Goal: Task Accomplishment & Management: Manage account settings

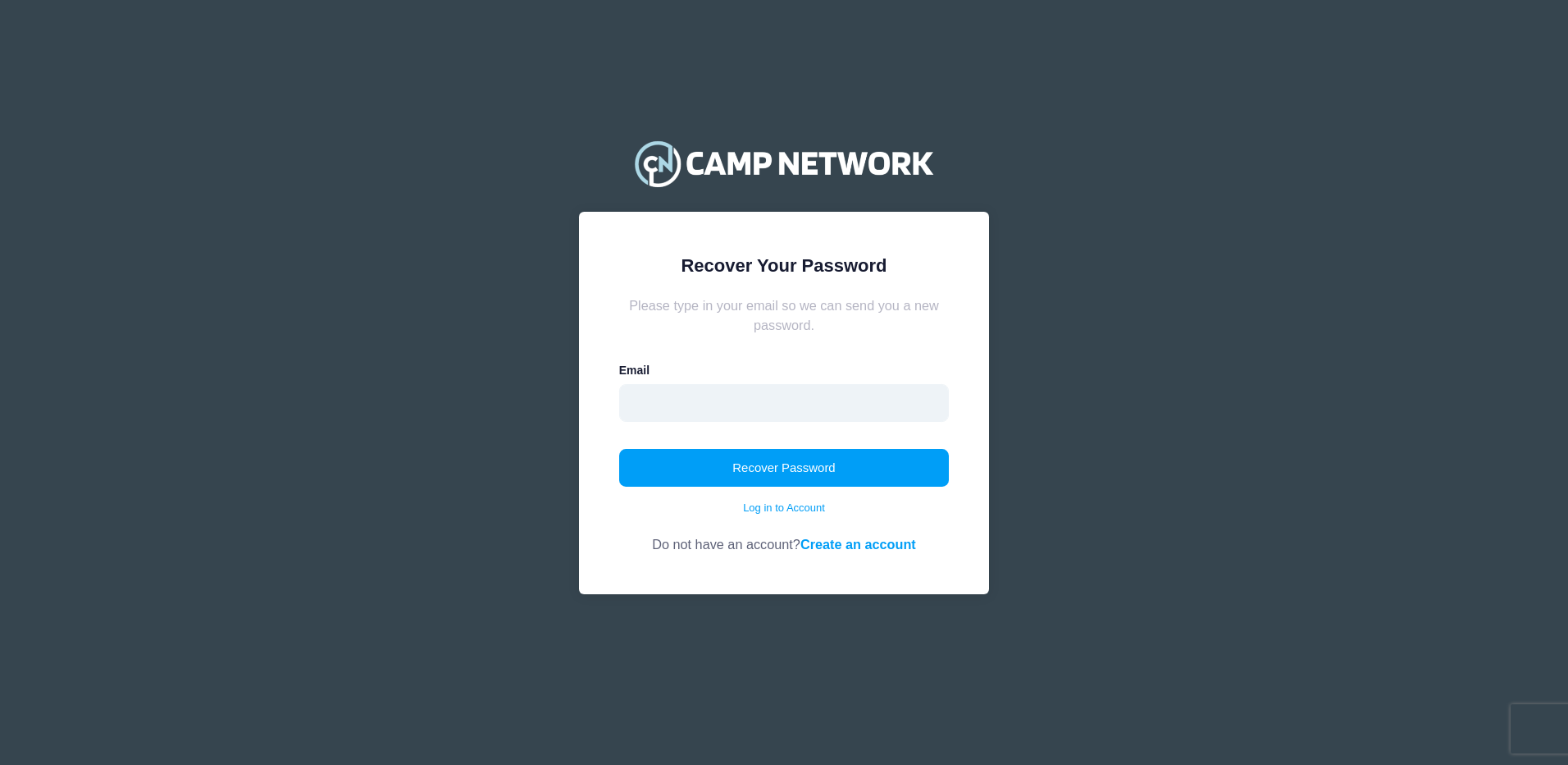
click at [760, 410] on input "email" at bounding box center [784, 403] width 330 height 38
type input "kaligravett@gmail.com"
click at [748, 458] on button "Recover Password" at bounding box center [784, 468] width 330 height 38
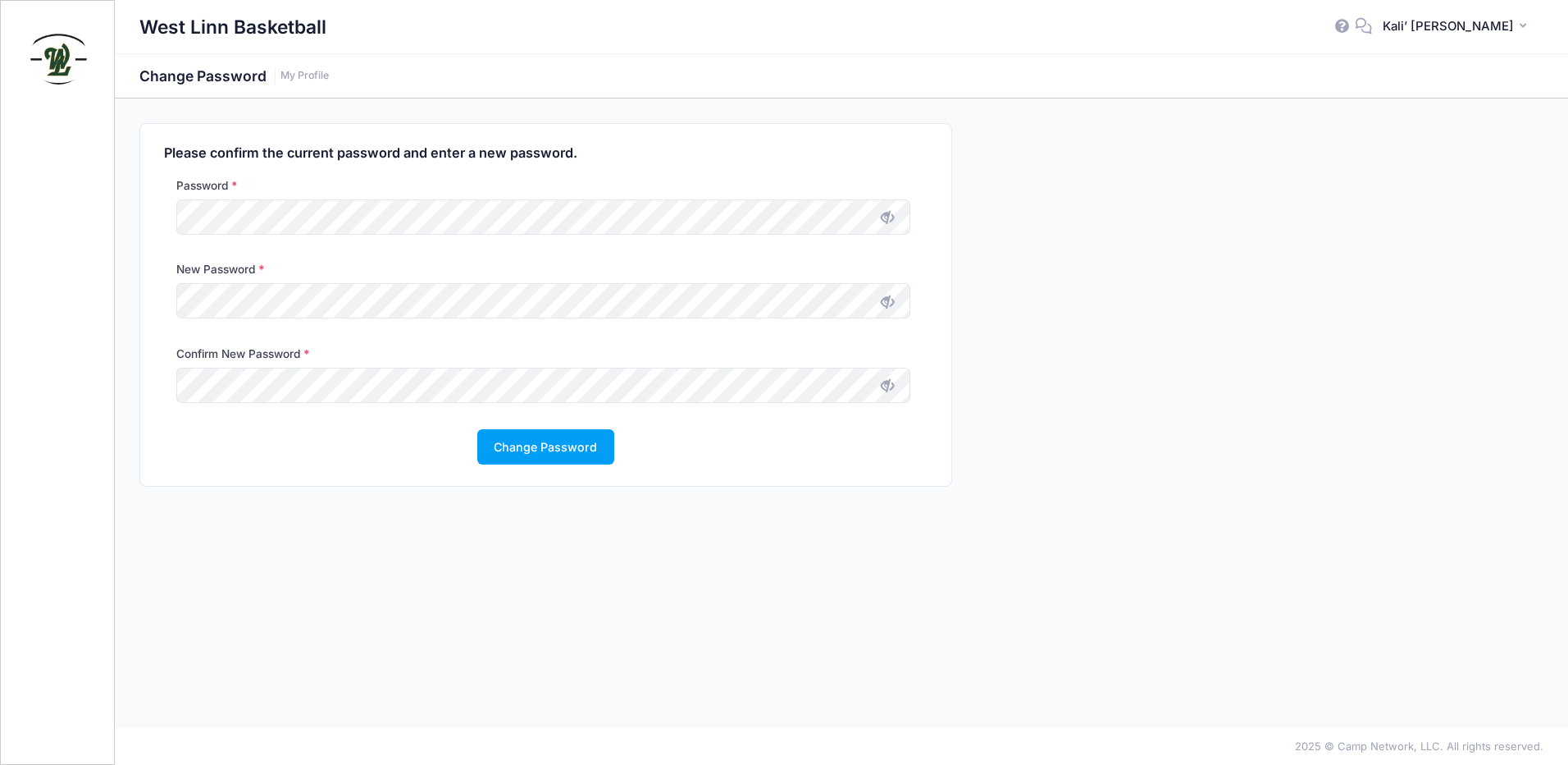
click at [891, 300] on icon at bounding box center [887, 302] width 13 height 14
click at [890, 388] on icon at bounding box center [887, 385] width 13 height 14
click at [512, 448] on button "Change Password" at bounding box center [546, 446] width 137 height 35
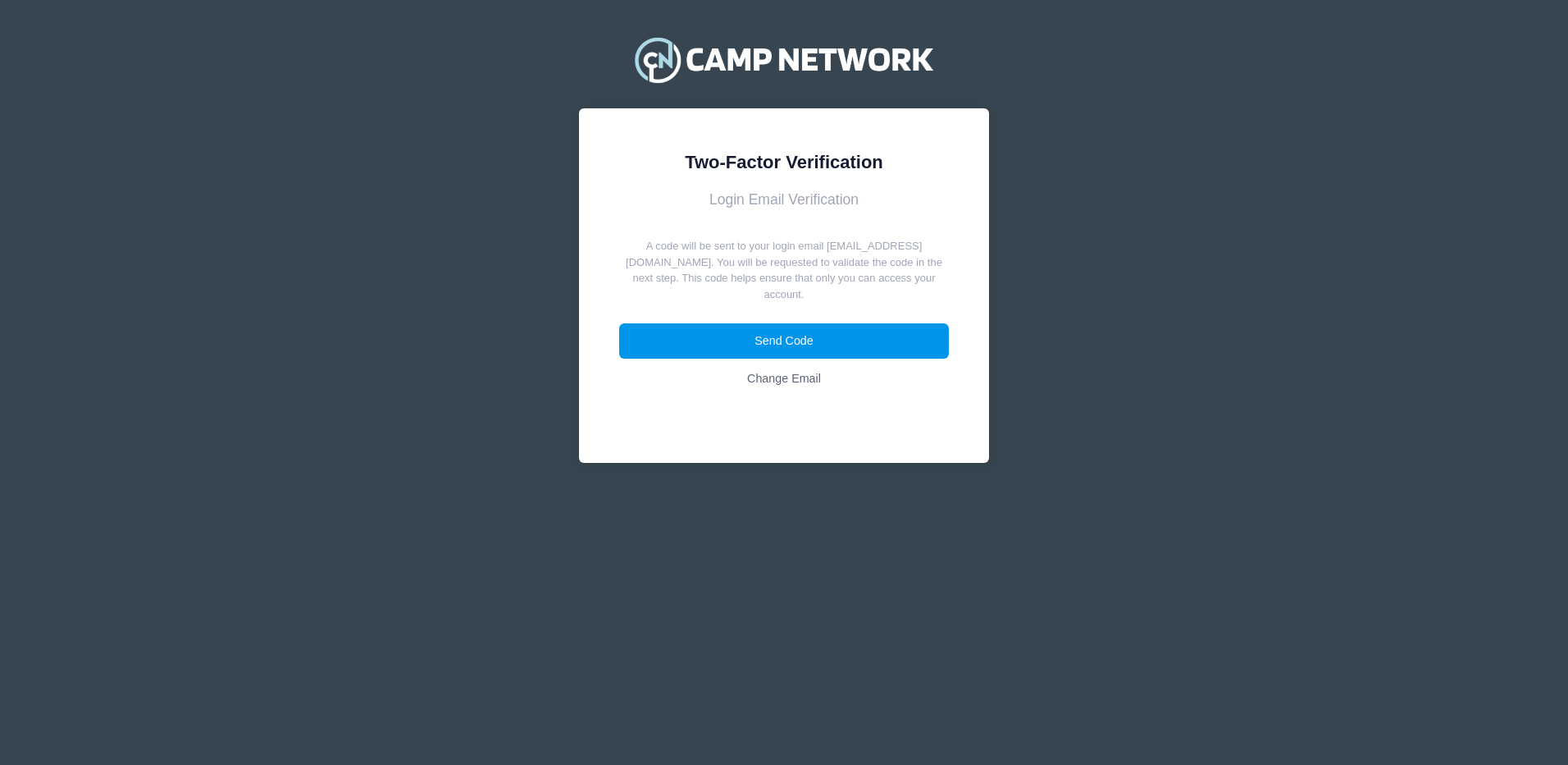
click at [762, 323] on button "Send Code" at bounding box center [784, 340] width 330 height 35
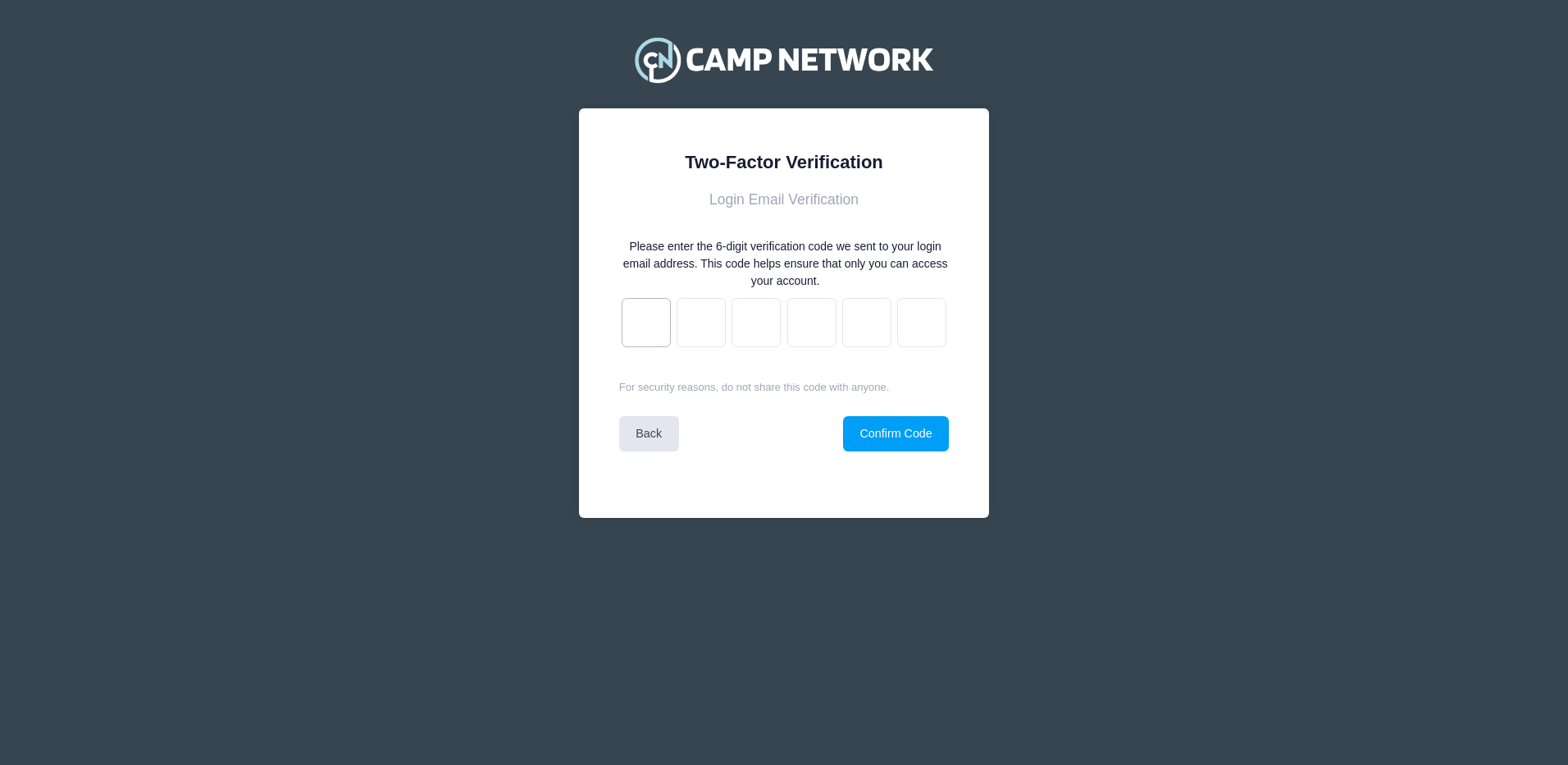
click at [650, 327] on input "text" at bounding box center [646, 322] width 49 height 50
click at [637, 321] on input "text" at bounding box center [646, 322] width 49 height 50
paste input "4"
type input "4"
type input "a"
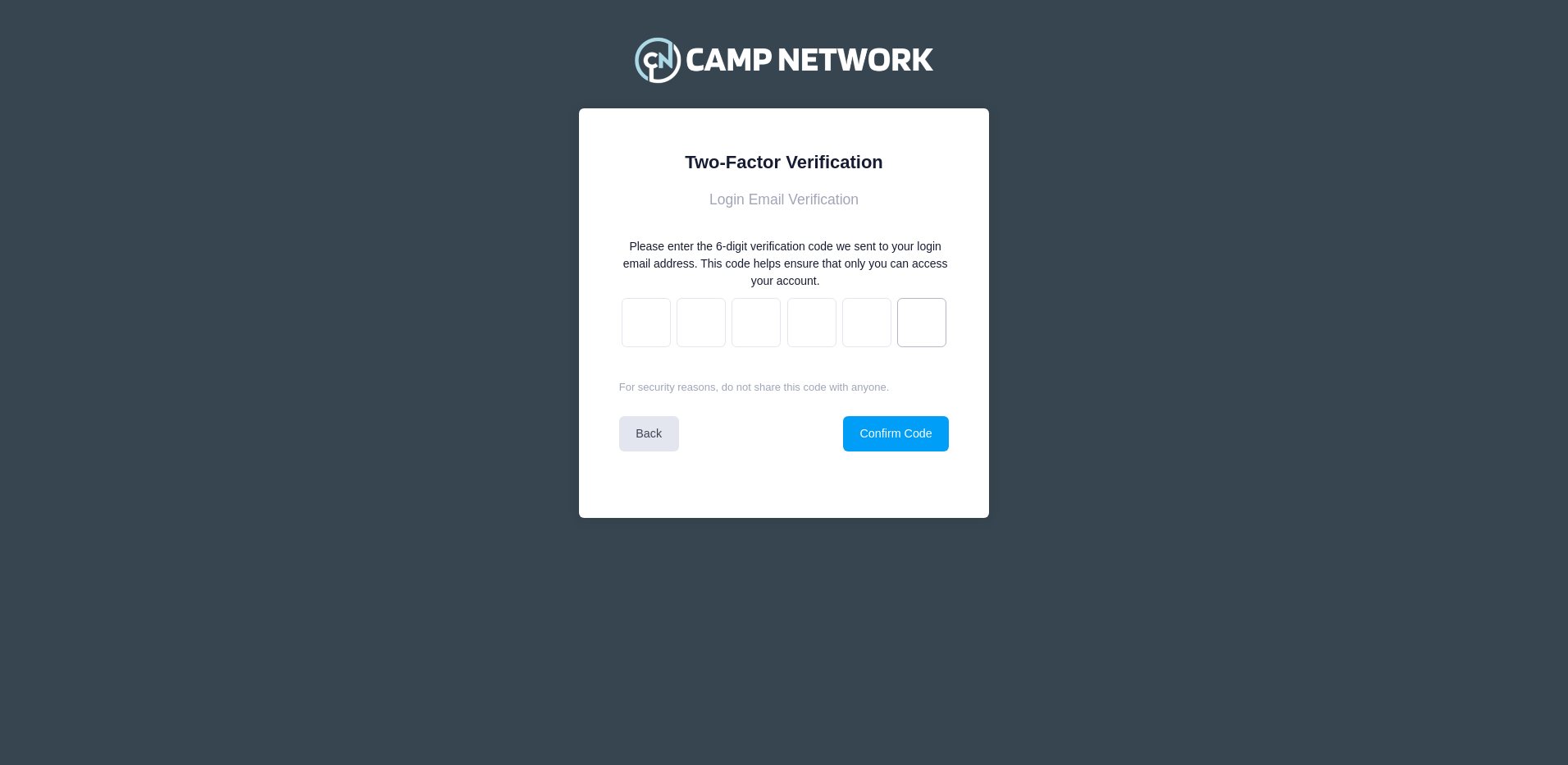
type input "7"
type input "2"
type input "c"
type input "4"
click at [880, 433] on button "Confirm Code" at bounding box center [896, 433] width 106 height 35
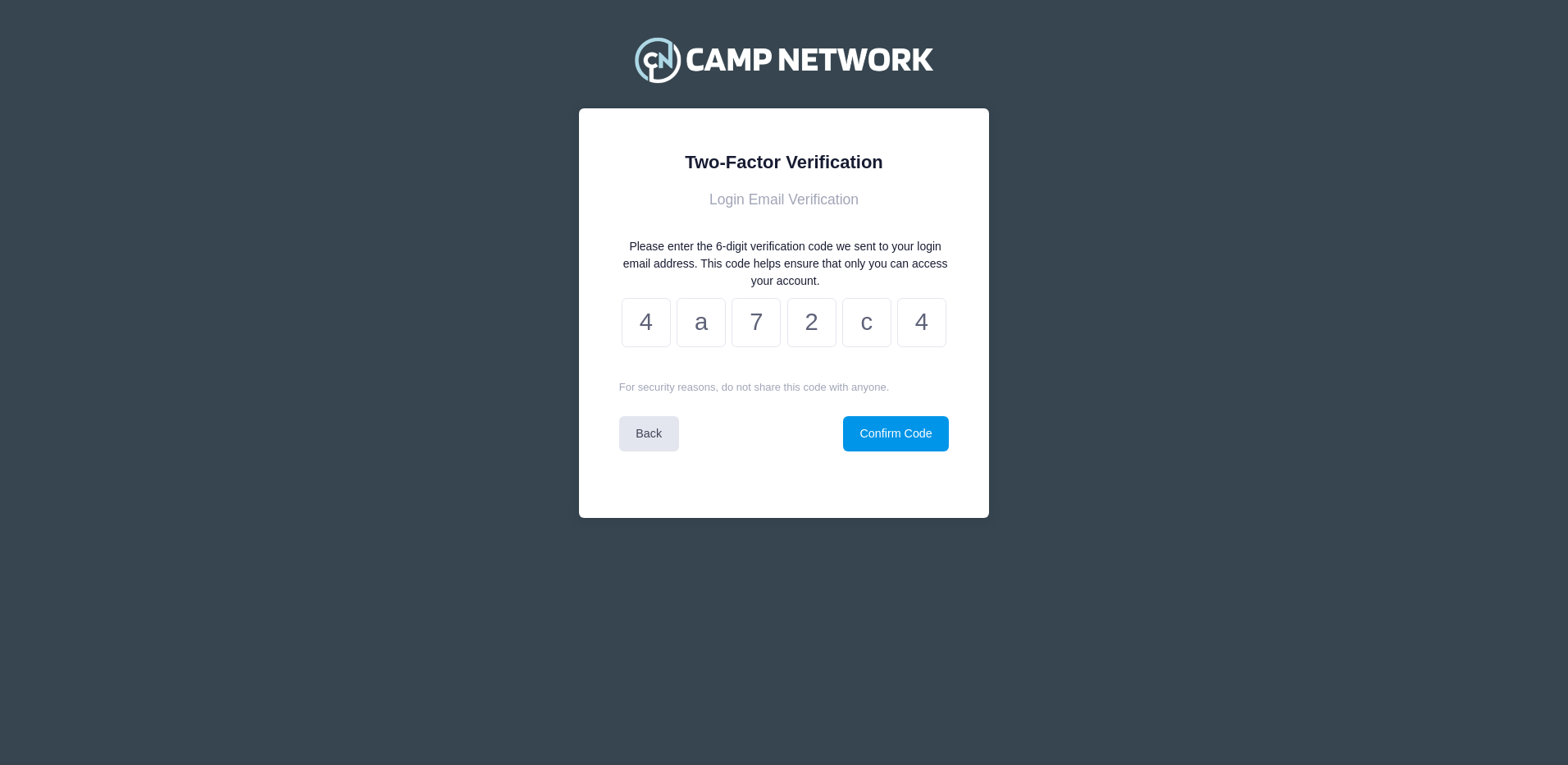
click at [875, 429] on button "Confirm Code" at bounding box center [896, 433] width 106 height 35
click at [650, 329] on input "4" at bounding box center [646, 322] width 49 height 50
click at [901, 426] on button "Confirm Code" at bounding box center [896, 433] width 106 height 35
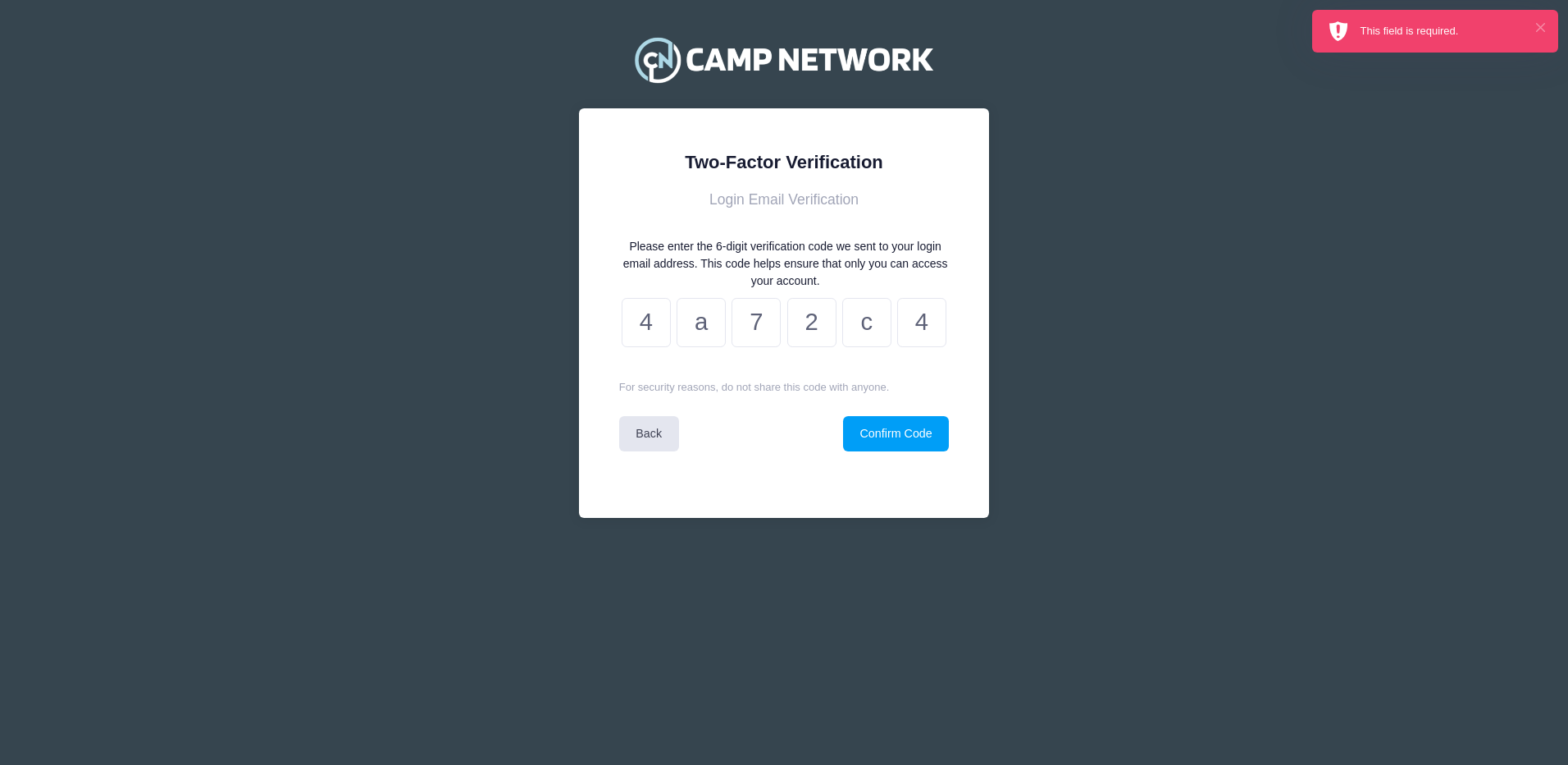
click at [1537, 23] on button "×" at bounding box center [1540, 28] width 9 height 9
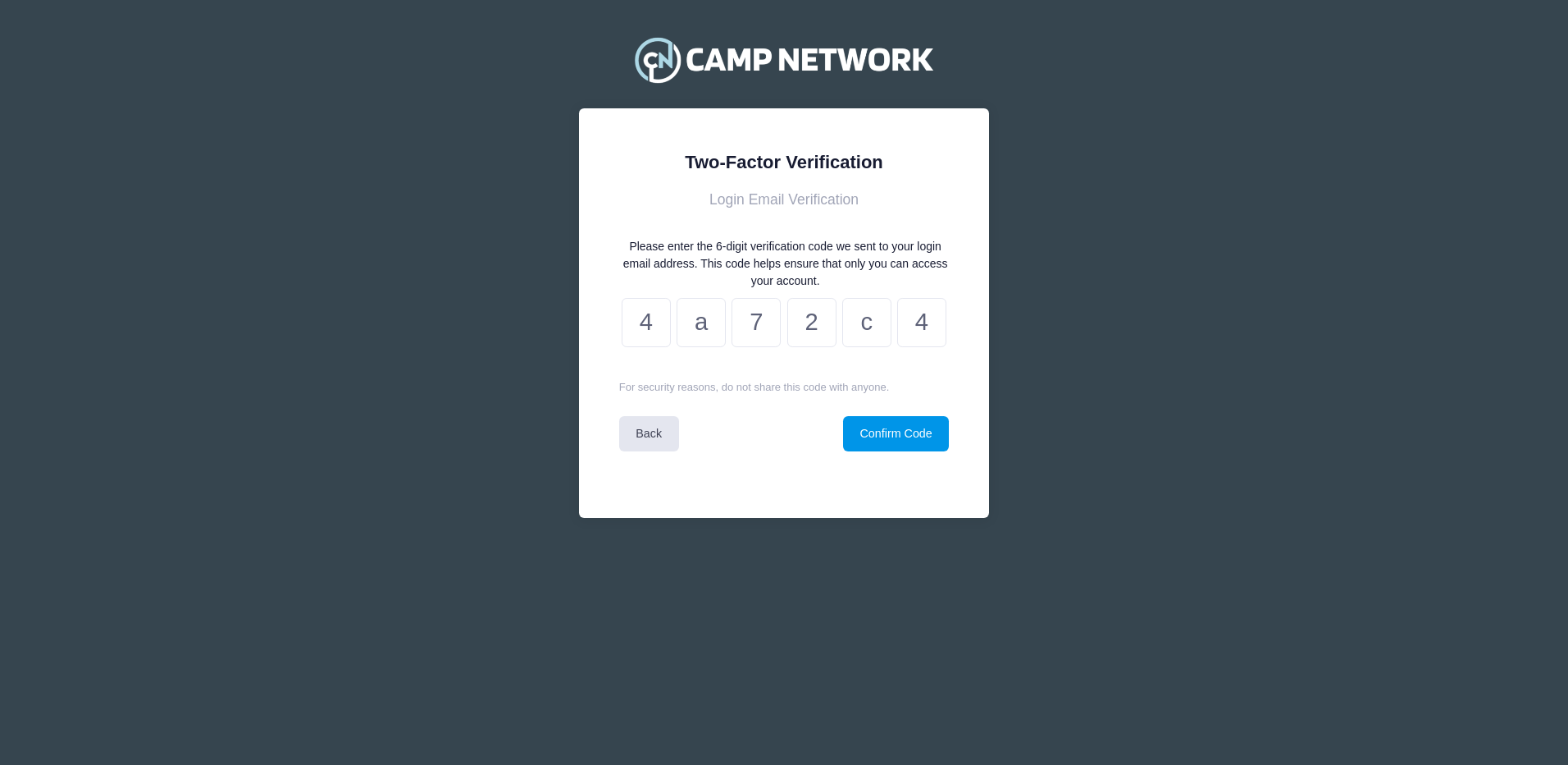
click at [877, 430] on button "Confirm Code" at bounding box center [896, 433] width 106 height 35
click at [904, 428] on button "Confirm Code" at bounding box center [896, 433] width 106 height 35
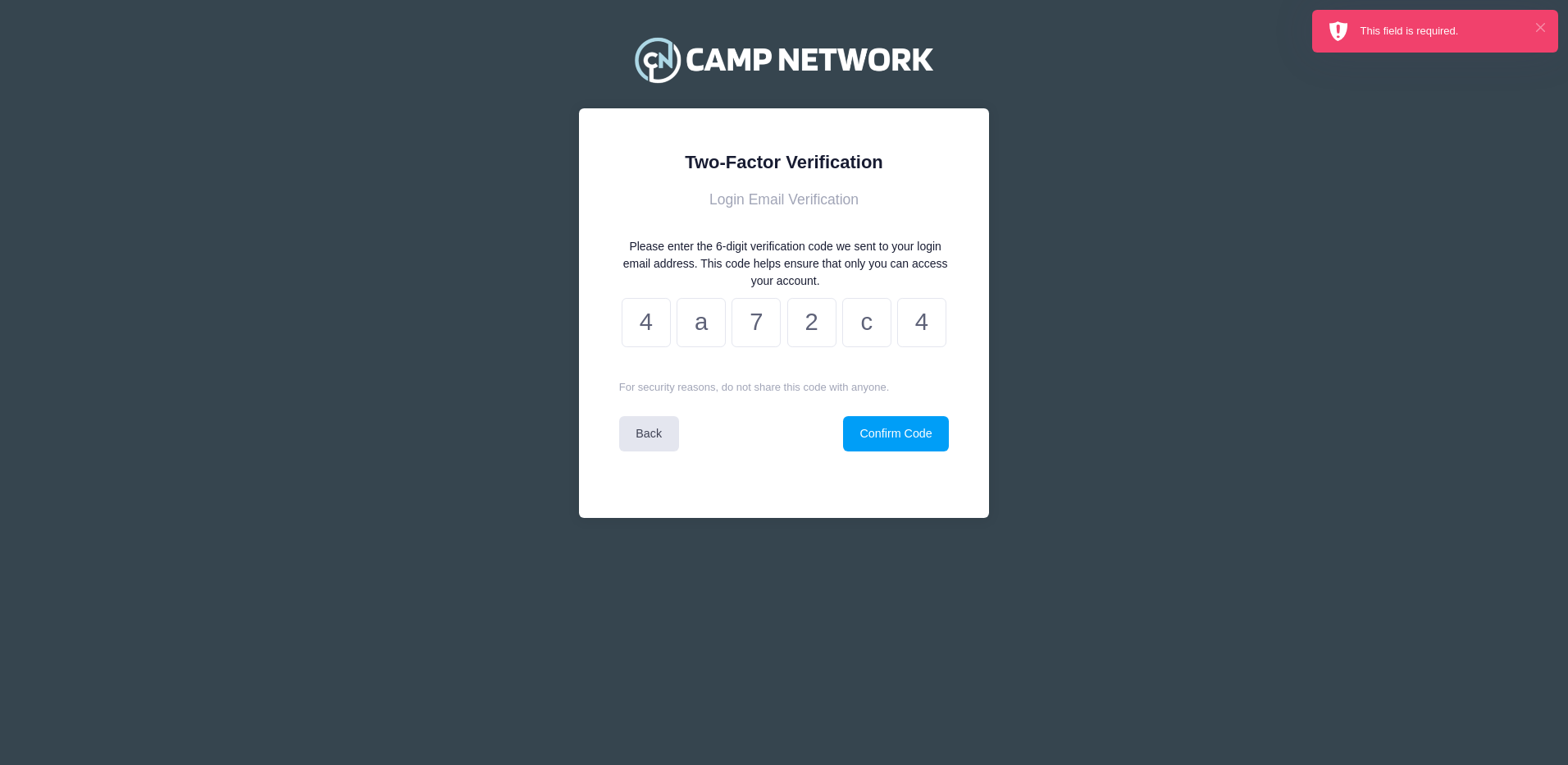
click at [1544, 27] on button "×" at bounding box center [1540, 28] width 9 height 9
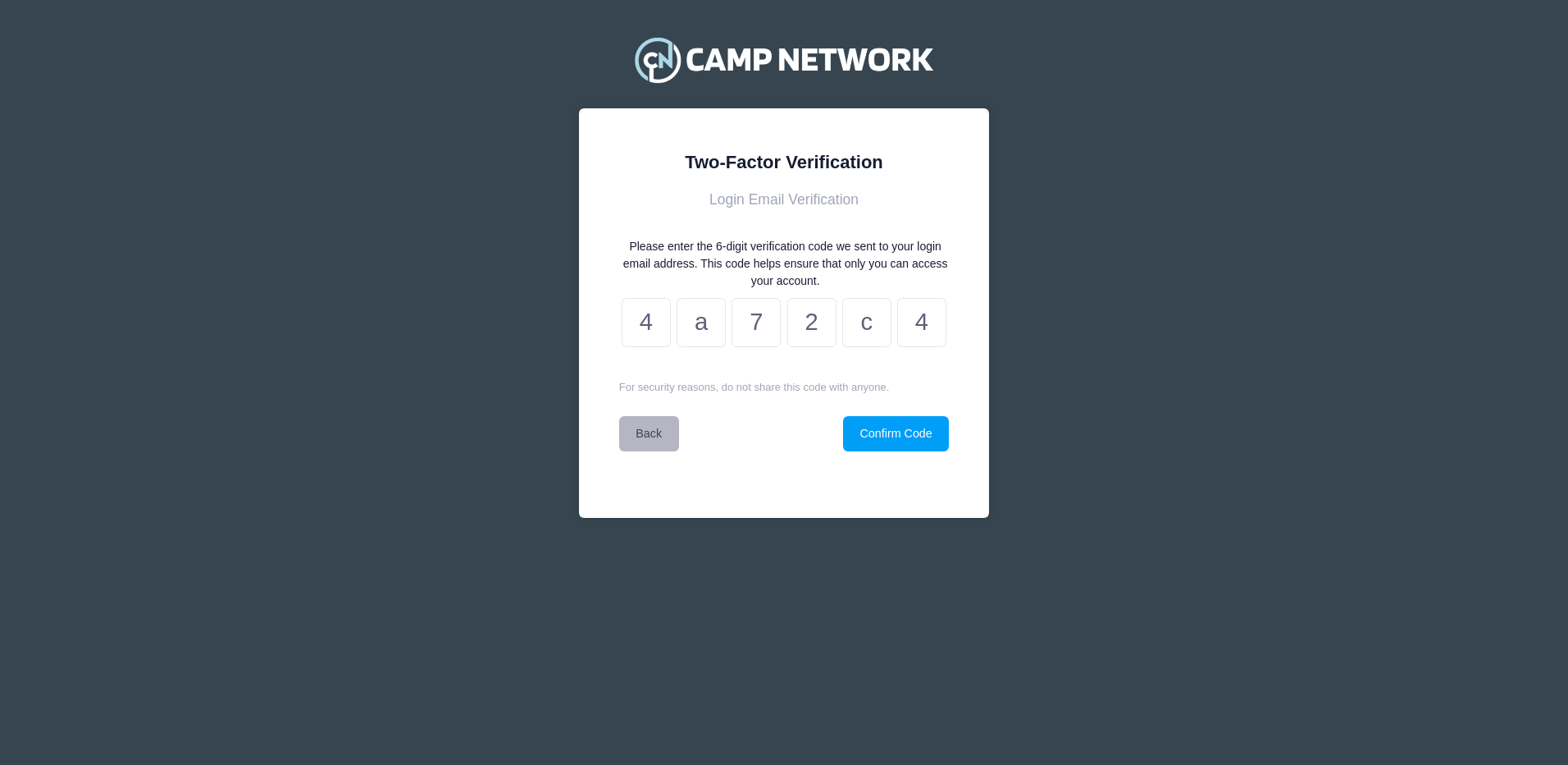
click at [640, 431] on link "Back" at bounding box center [649, 433] width 60 height 35
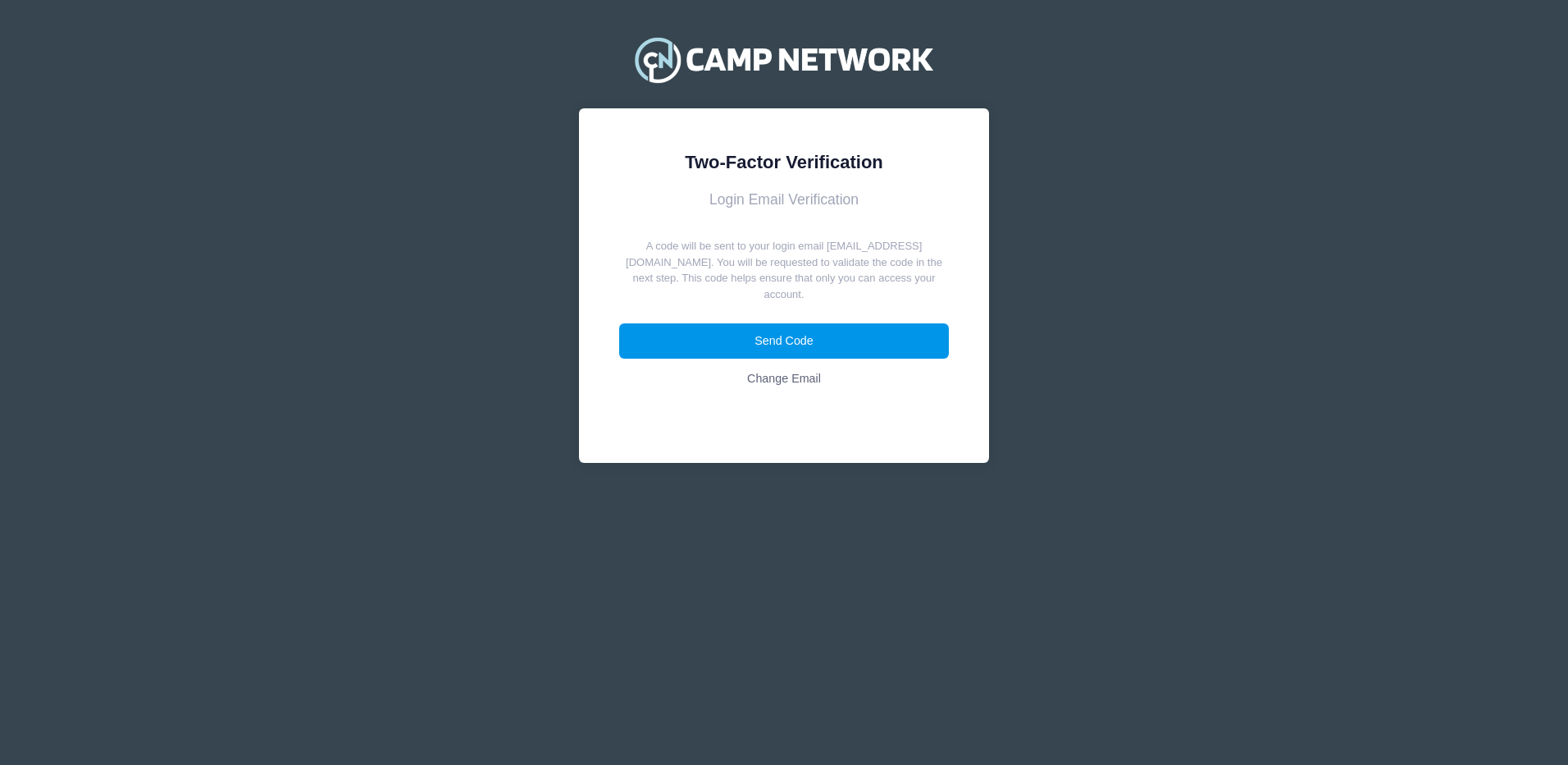
click at [783, 325] on button "Send Code" at bounding box center [784, 340] width 330 height 35
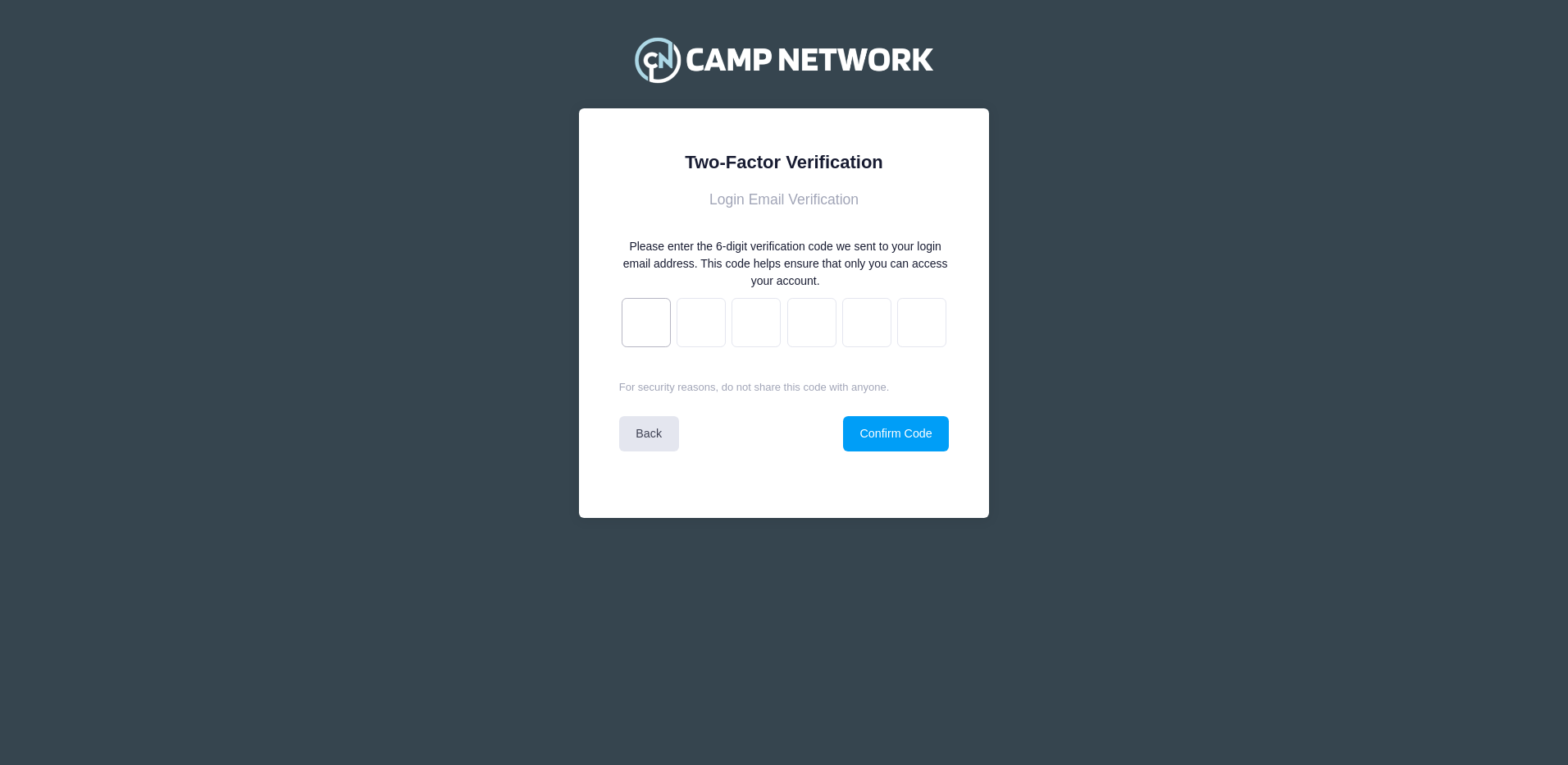
click at [640, 319] on input "text" at bounding box center [646, 322] width 49 height 50
paste input "e"
type input "b"
type input "9"
type input "4"
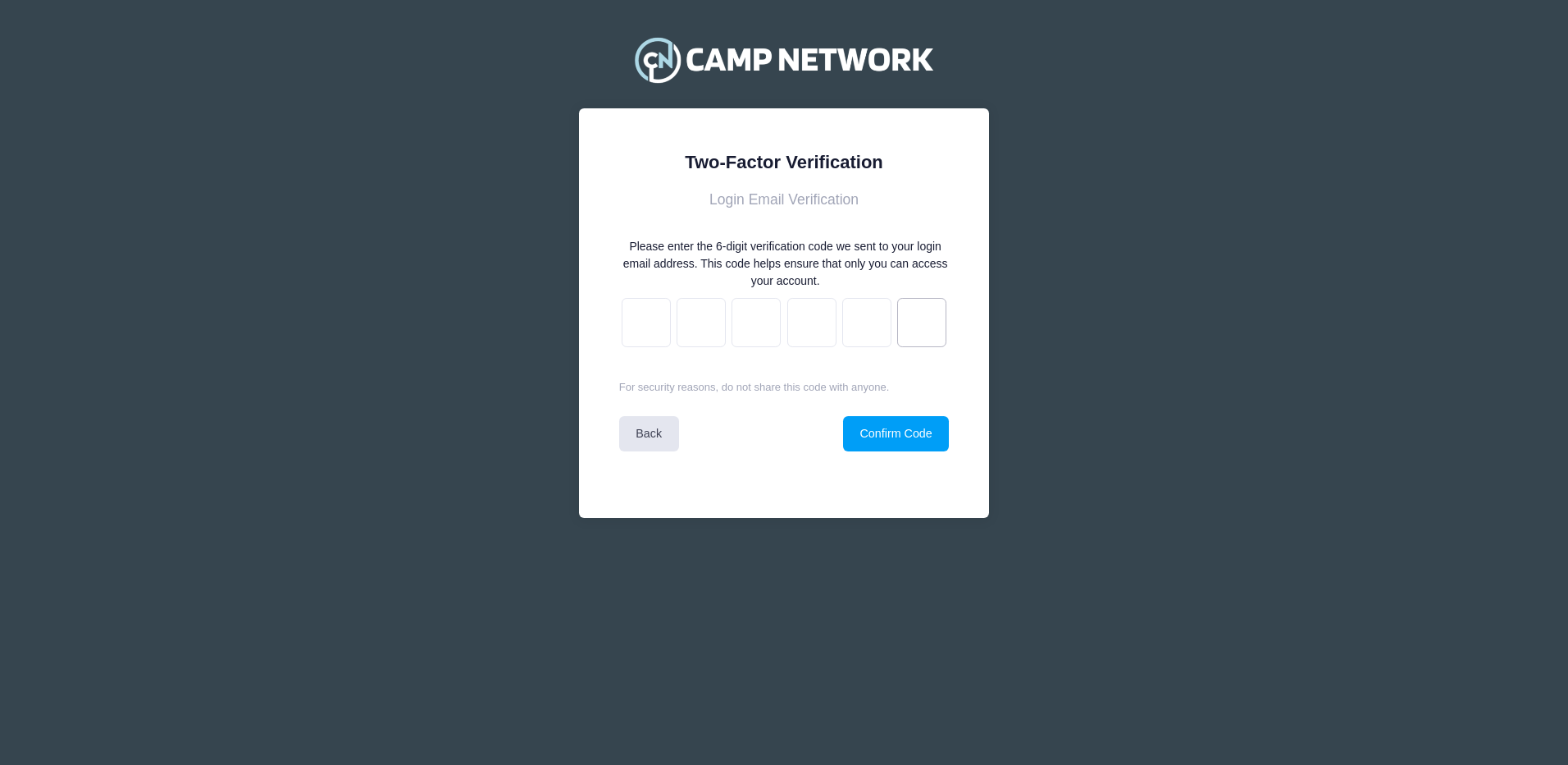
type input "5"
type input "c"
type input "e"
click at [897, 436] on button "Confirm Code" at bounding box center [896, 433] width 106 height 35
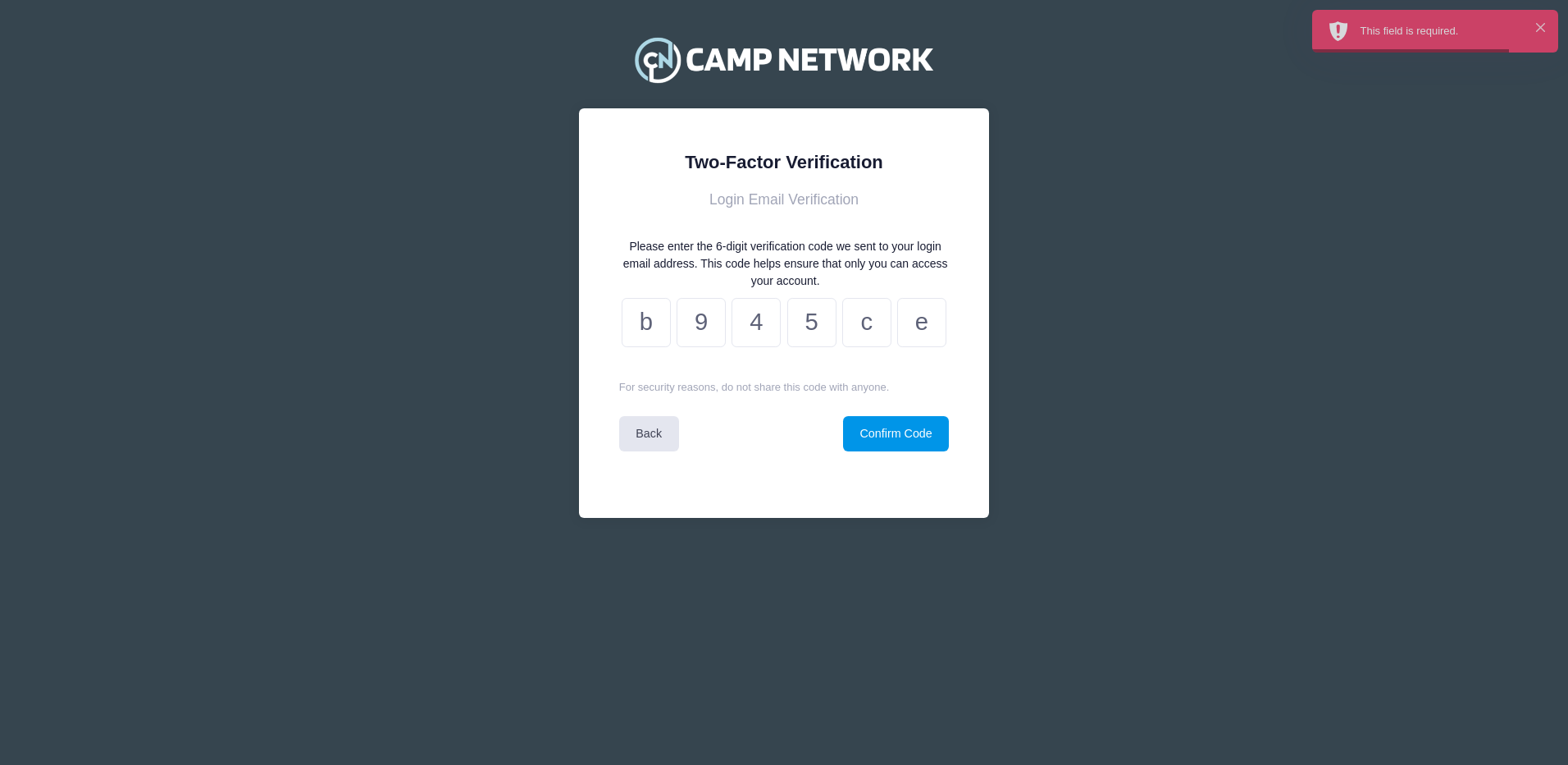
click at [879, 429] on button "Confirm Code" at bounding box center [896, 433] width 106 height 35
